Goal: Transaction & Acquisition: Register for event/course

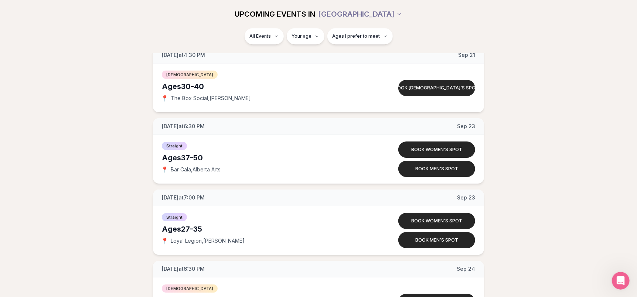
scroll to position [3101, 0]
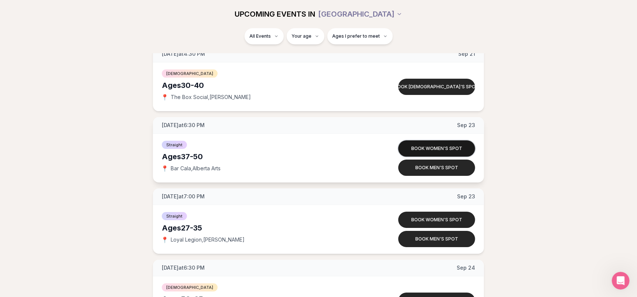
click at [433, 147] on button "Book women's spot" at bounding box center [436, 148] width 77 height 16
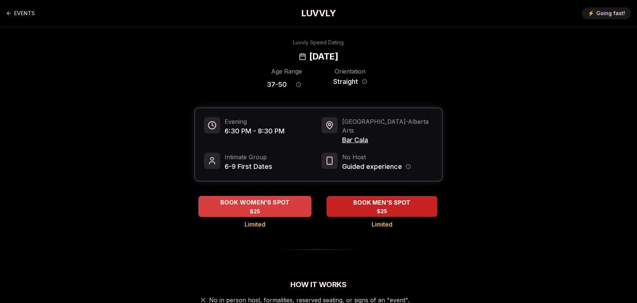
click at [253, 207] on div "BOOK WOMEN'S SPOT $25" at bounding box center [254, 206] width 113 height 20
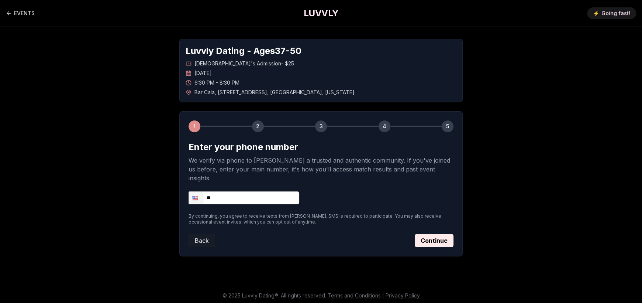
click at [228, 191] on input "**" at bounding box center [244, 197] width 111 height 13
type input "**********"
click at [440, 234] on button "Continue" at bounding box center [434, 240] width 39 height 13
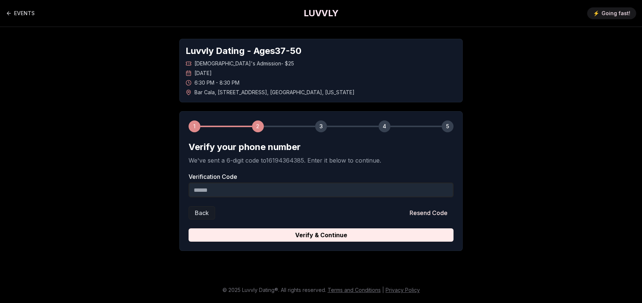
click at [241, 191] on input "Verification Code" at bounding box center [321, 189] width 265 height 15
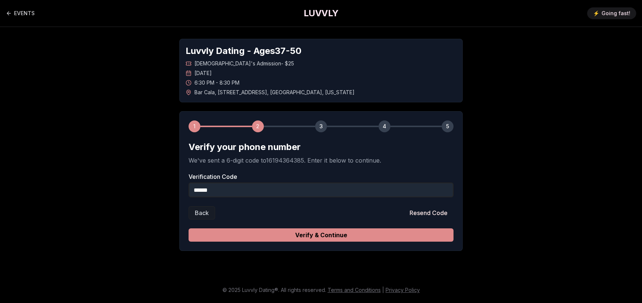
type input "******"
click at [346, 237] on button "Verify & Continue" at bounding box center [321, 234] width 265 height 13
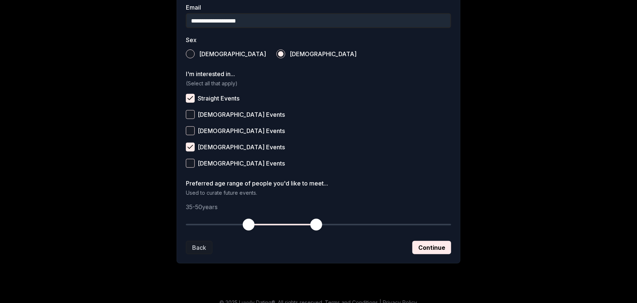
scroll to position [253, 0]
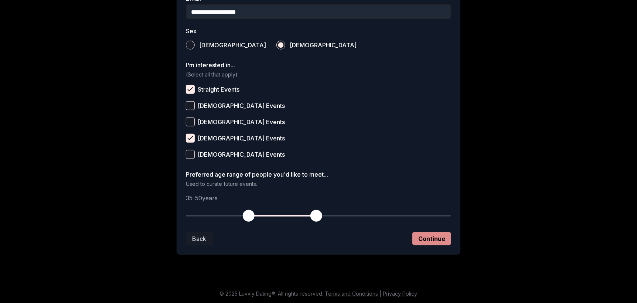
click at [427, 243] on button "Continue" at bounding box center [431, 238] width 39 height 13
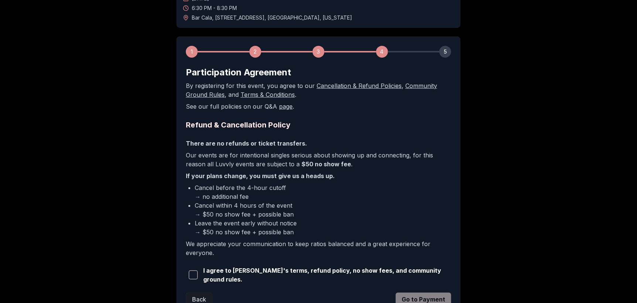
scroll to position [110, 0]
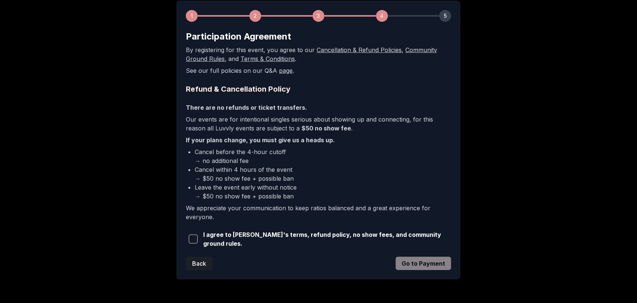
click at [203, 257] on button "Back" at bounding box center [199, 263] width 27 height 13
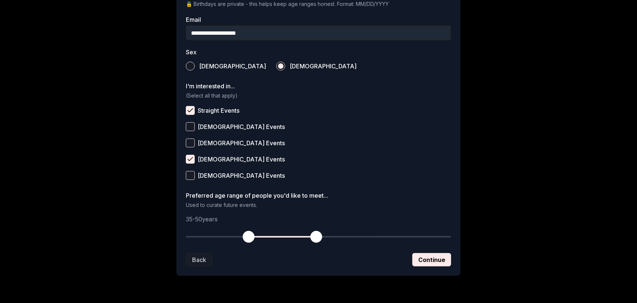
scroll to position [253, 0]
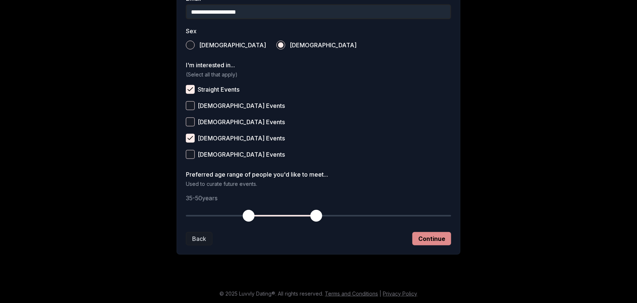
click at [429, 236] on button "Continue" at bounding box center [431, 238] width 39 height 13
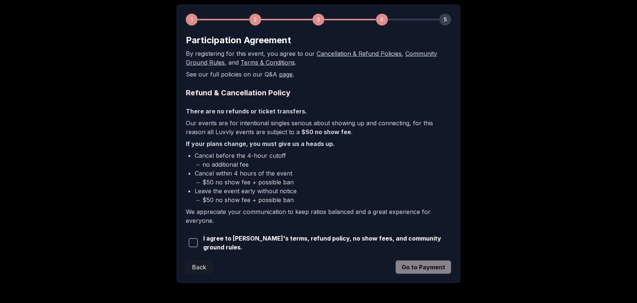
scroll to position [134, 0]
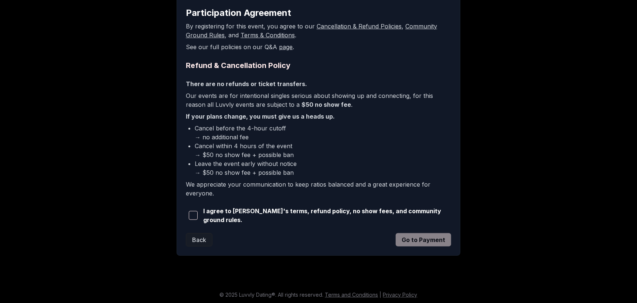
click at [196, 212] on span "button" at bounding box center [193, 215] width 9 height 9
click at [419, 243] on button "Go to Payment" at bounding box center [422, 239] width 55 height 13
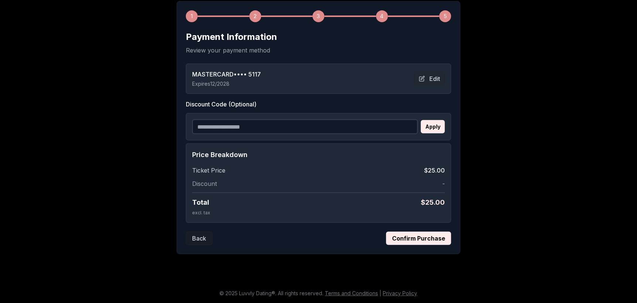
scroll to position [110, 0]
click at [431, 238] on button "Confirm Purchase" at bounding box center [418, 238] width 65 height 13
